Goal: Task Accomplishment & Management: Complete application form

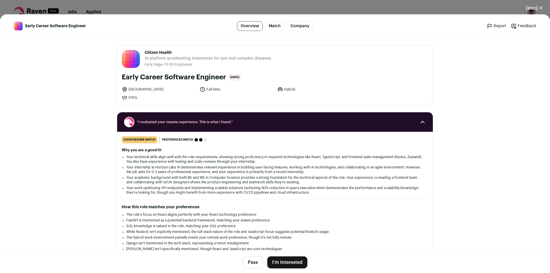
click at [278, 263] on button "I'm Interested" at bounding box center [287, 263] width 40 height 12
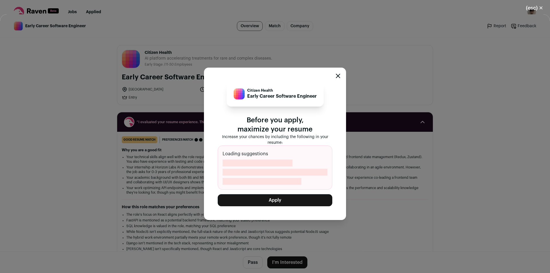
click at [267, 200] on button "Apply" at bounding box center [275, 200] width 115 height 12
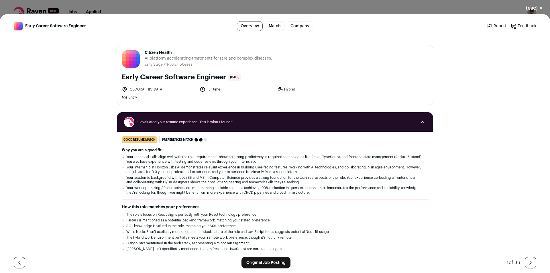
click at [536, 8] on button "(esc) ✕" at bounding box center [534, 8] width 31 height 13
